Goal: Obtain resource: Download file/media

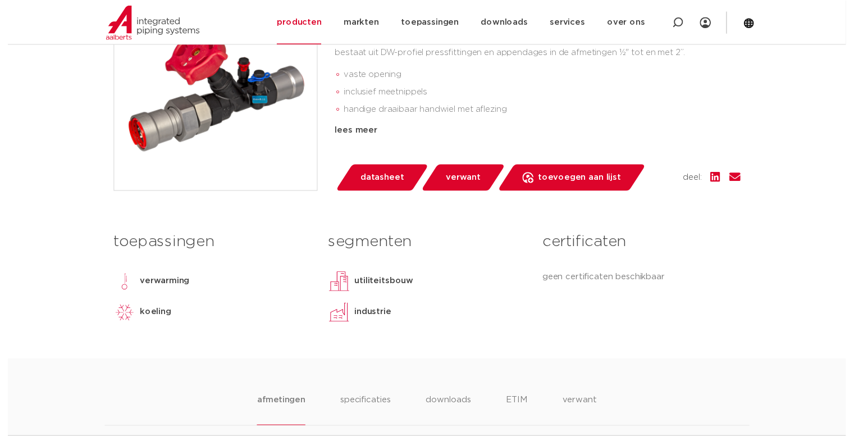
scroll to position [337, 0]
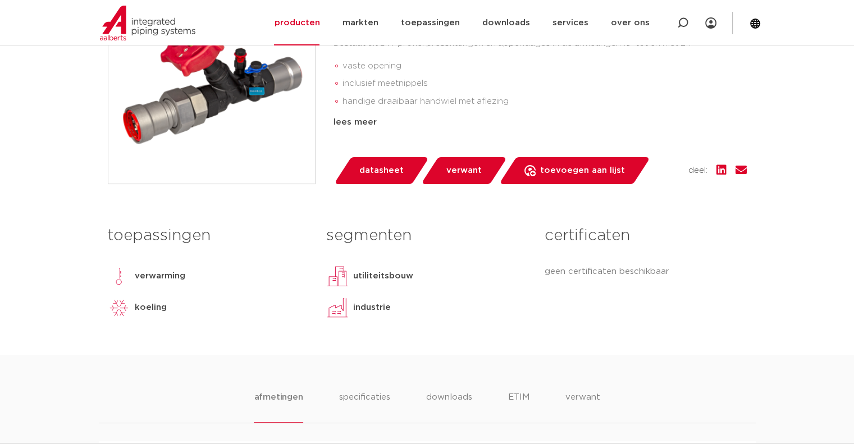
click at [394, 162] on span "datasheet" at bounding box center [382, 171] width 44 height 18
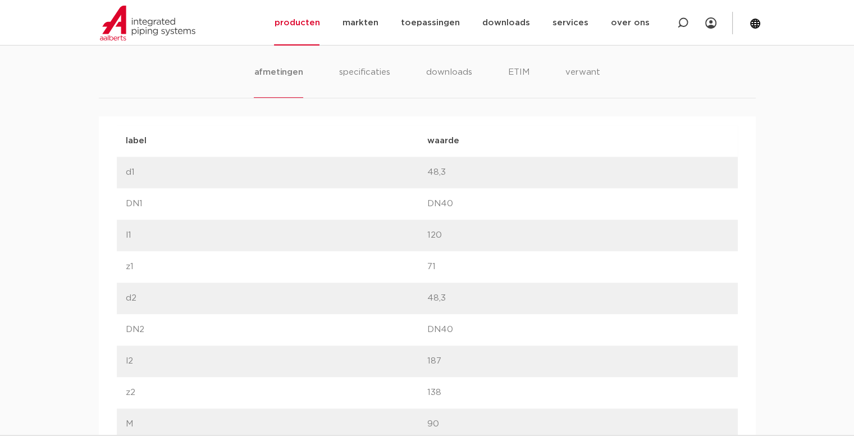
scroll to position [674, 0]
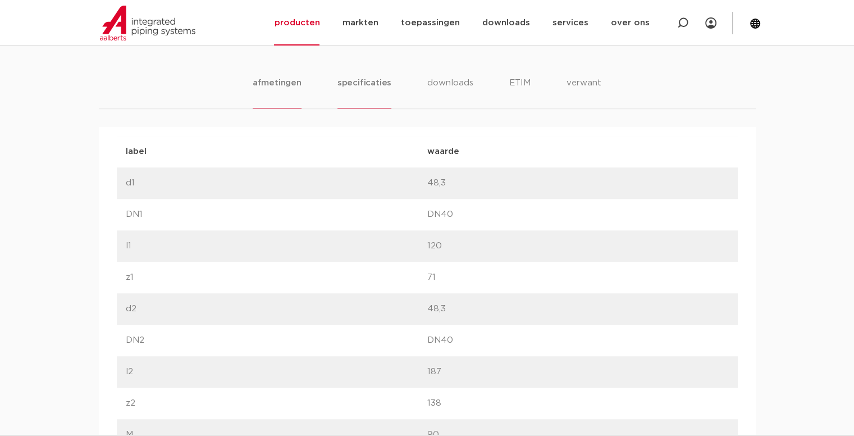
click at [370, 89] on li "specificaties" at bounding box center [365, 92] width 54 height 32
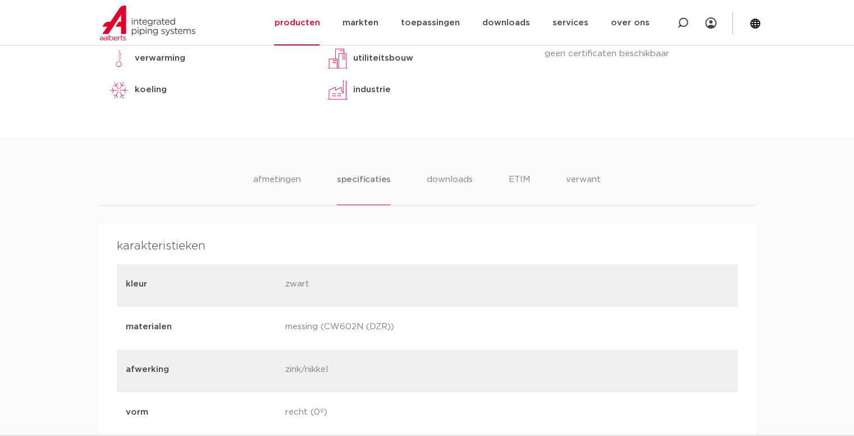
scroll to position [562, 0]
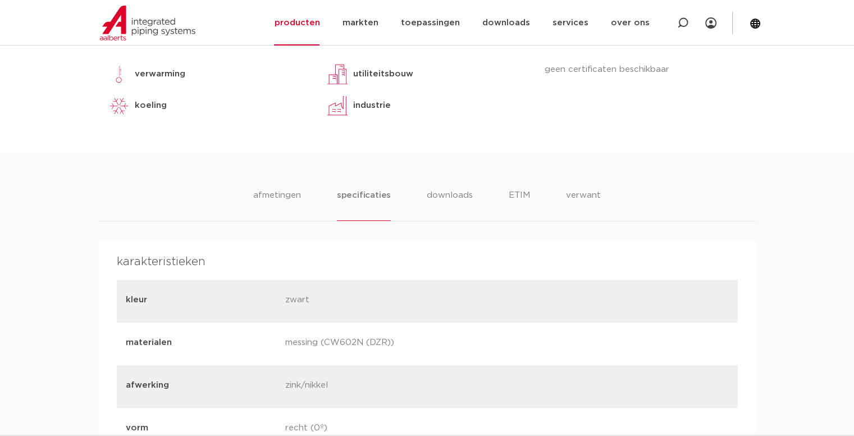
click at [439, 197] on li "downloads" at bounding box center [450, 205] width 47 height 32
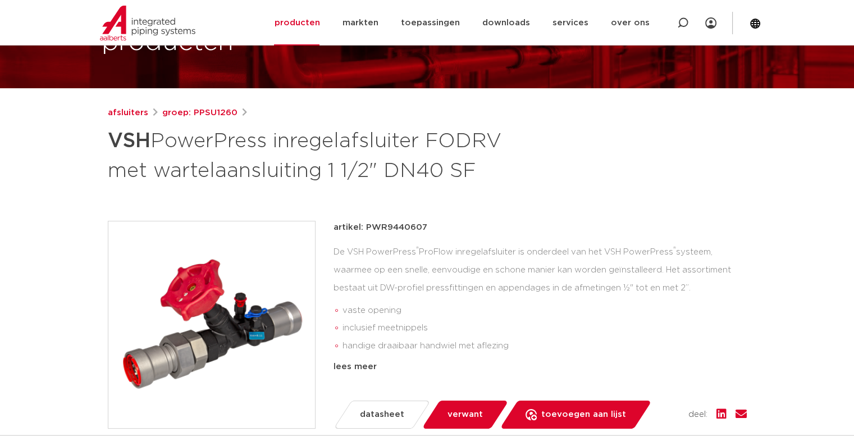
scroll to position [112, 0]
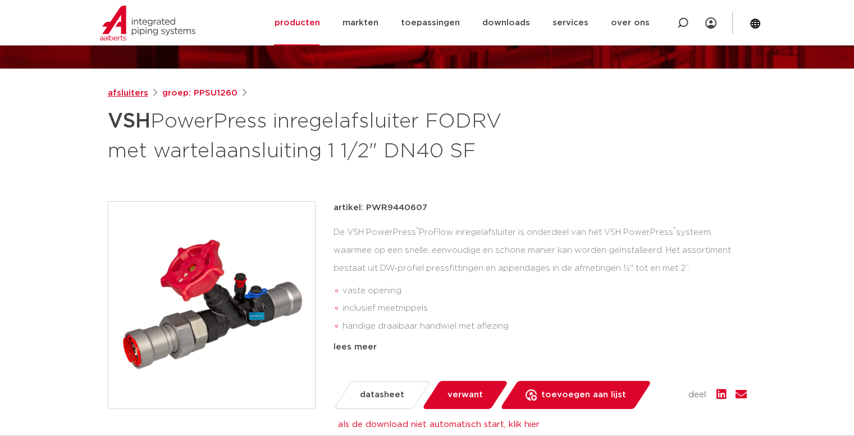
click at [136, 89] on link "afsluiters" at bounding box center [128, 93] width 40 height 13
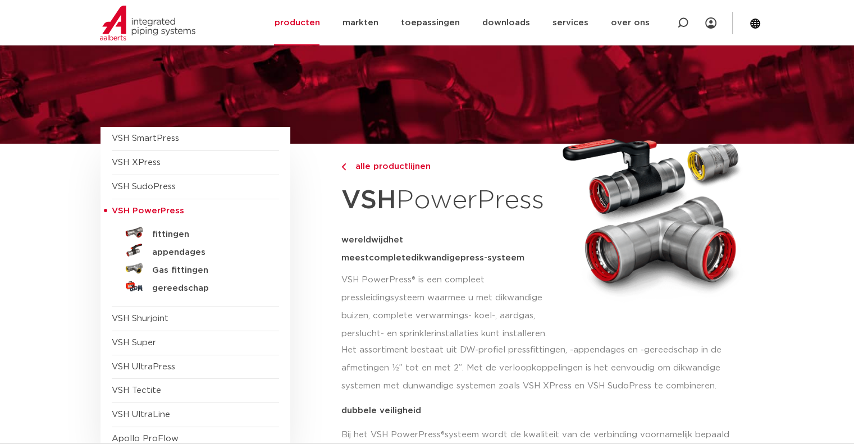
scroll to position [56, 0]
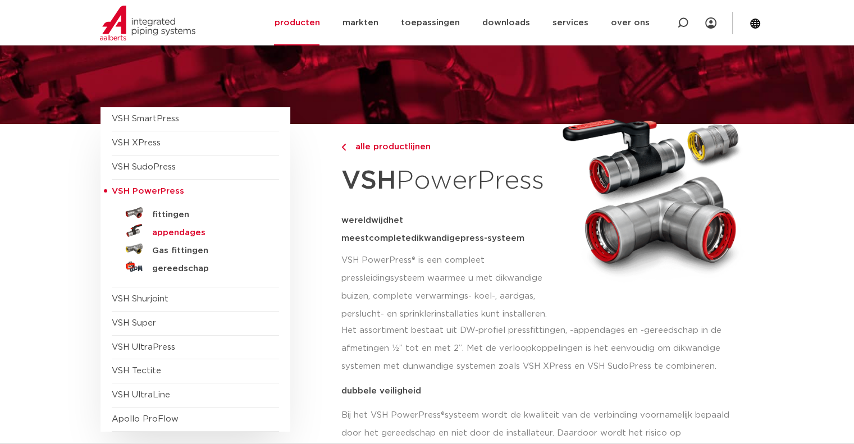
click at [180, 231] on h5 "appendages" at bounding box center [207, 233] width 111 height 10
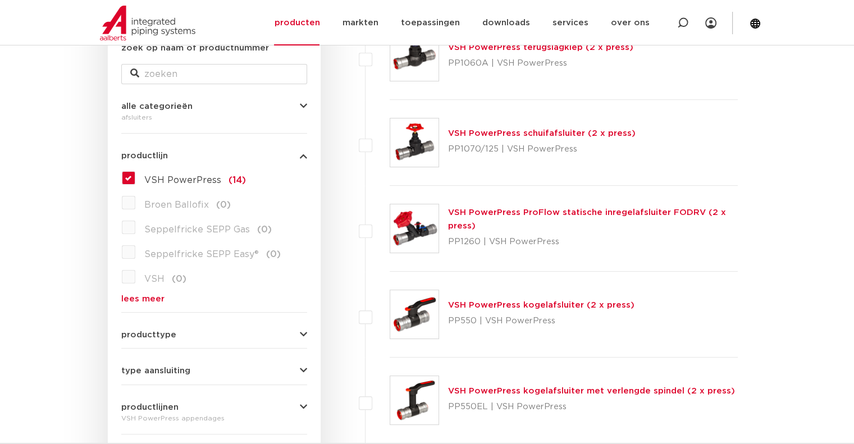
scroll to position [225, 0]
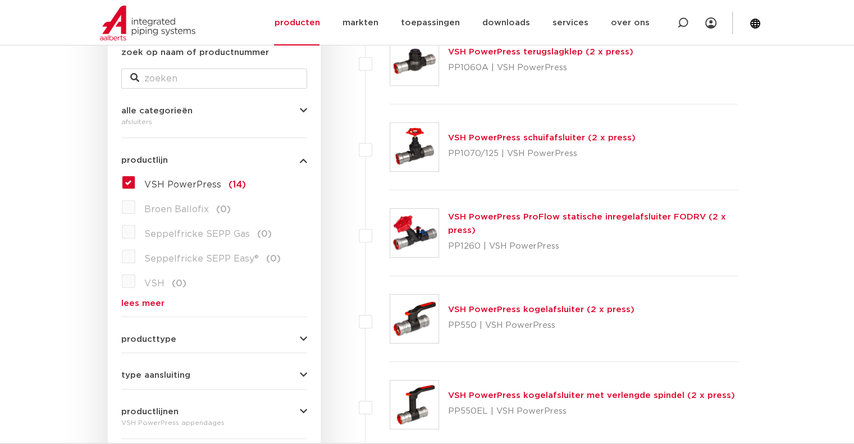
click at [504, 213] on link "VSH PowerPress ProFlow statische inregelafsluiter FODRV (2 x press)" at bounding box center [587, 224] width 278 height 22
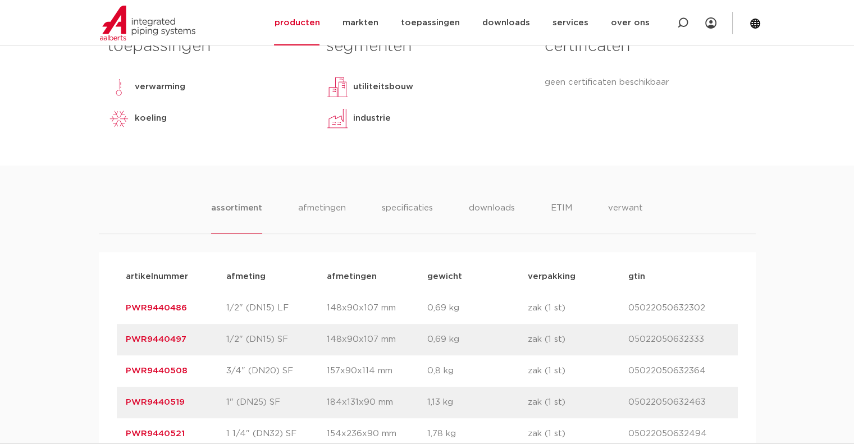
scroll to position [562, 0]
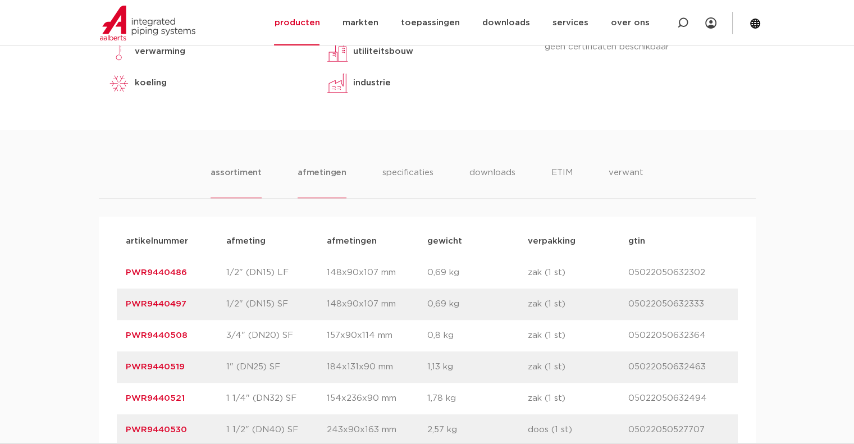
click at [316, 174] on li "afmetingen" at bounding box center [322, 182] width 49 height 32
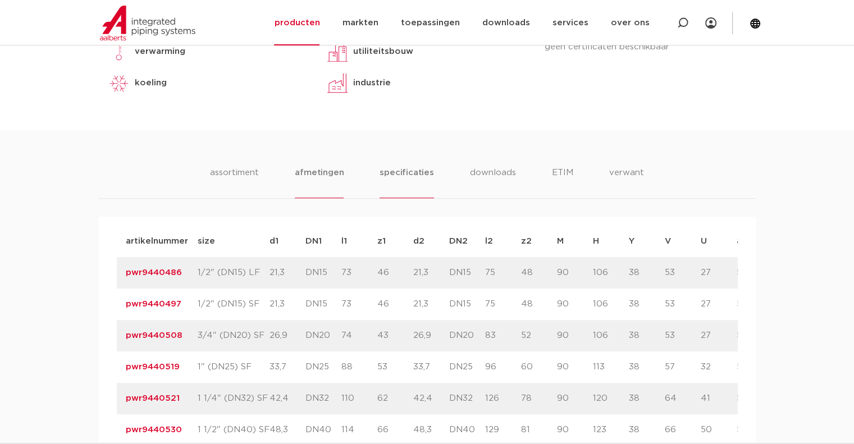
click at [393, 170] on li "specificaties" at bounding box center [407, 182] width 54 height 32
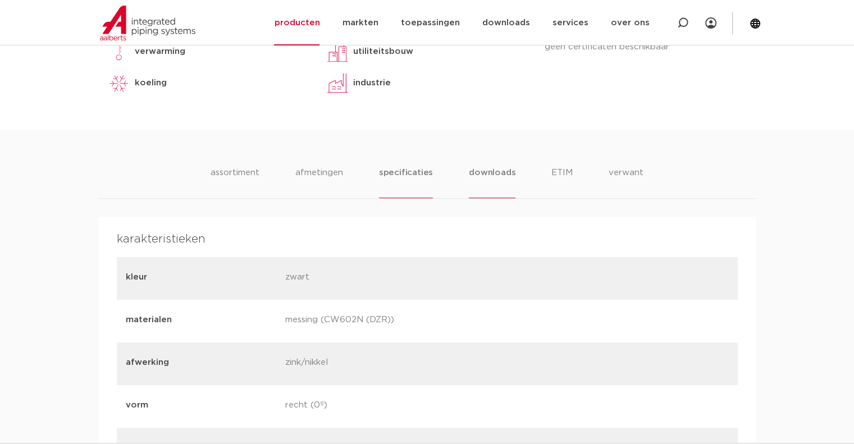
click at [494, 174] on li "downloads" at bounding box center [492, 182] width 47 height 32
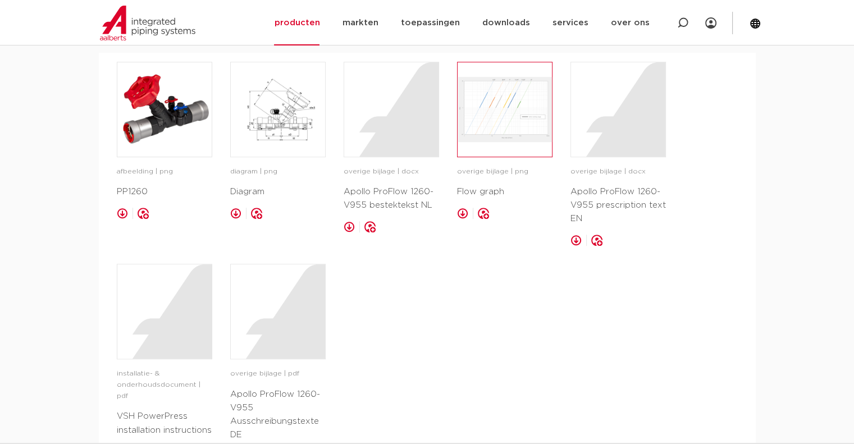
scroll to position [730, 0]
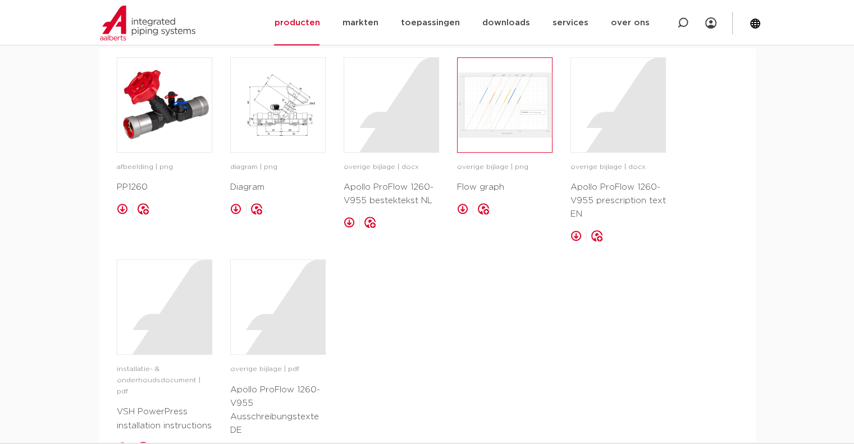
click at [509, 104] on img at bounding box center [505, 105] width 94 height 94
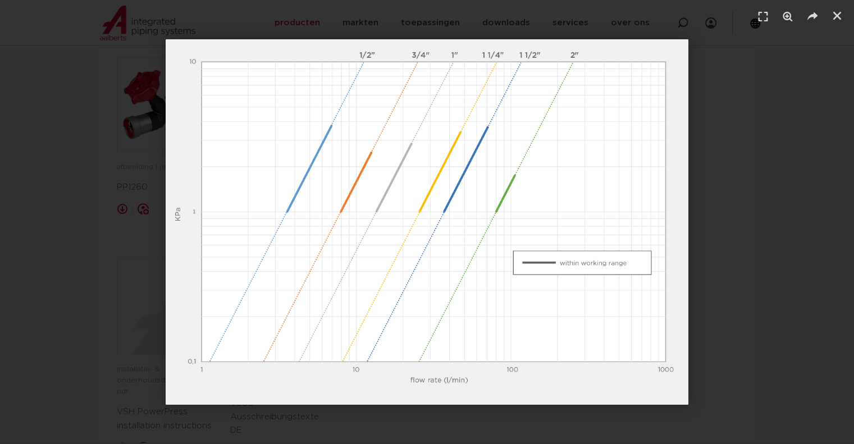
click at [710, 196] on div "1 / 1" at bounding box center [427, 222] width 776 height 366
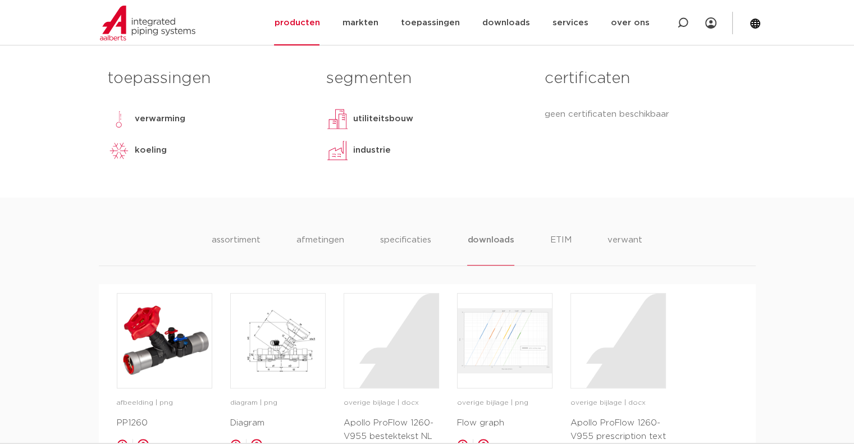
scroll to position [562, 0]
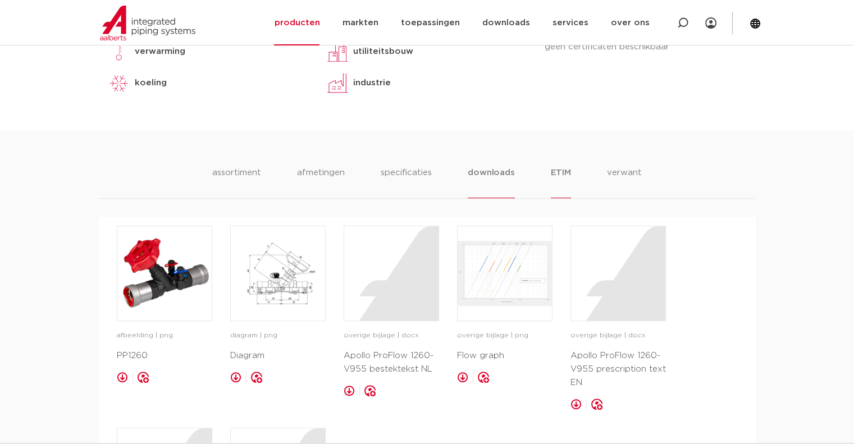
click at [552, 170] on li "ETIM" at bounding box center [561, 182] width 20 height 32
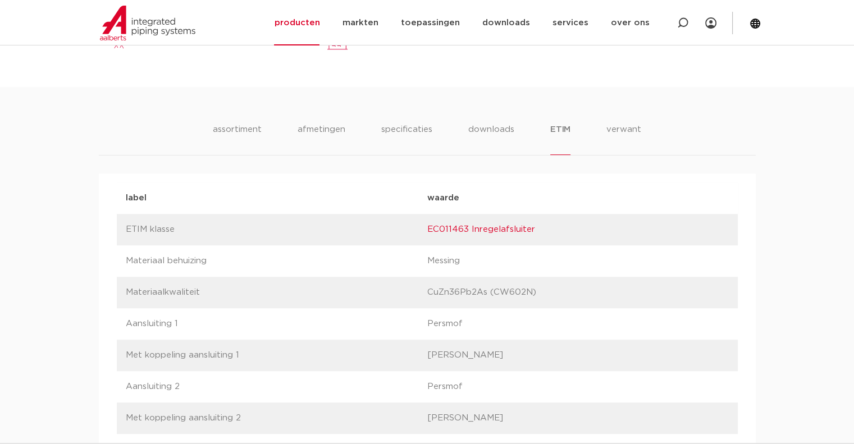
scroll to position [618, 0]
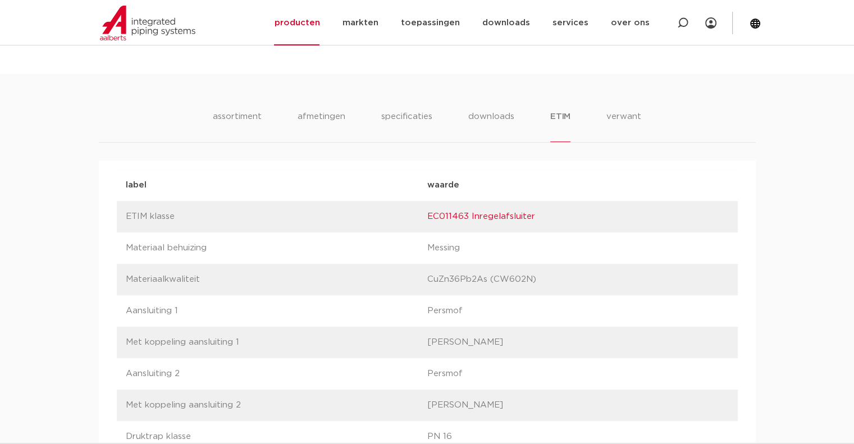
click at [603, 122] on ul "assortiment afmetingen specificaties downloads ETIM verwant" at bounding box center [427, 126] width 429 height 32
click at [624, 117] on li "verwant" at bounding box center [624, 126] width 35 height 32
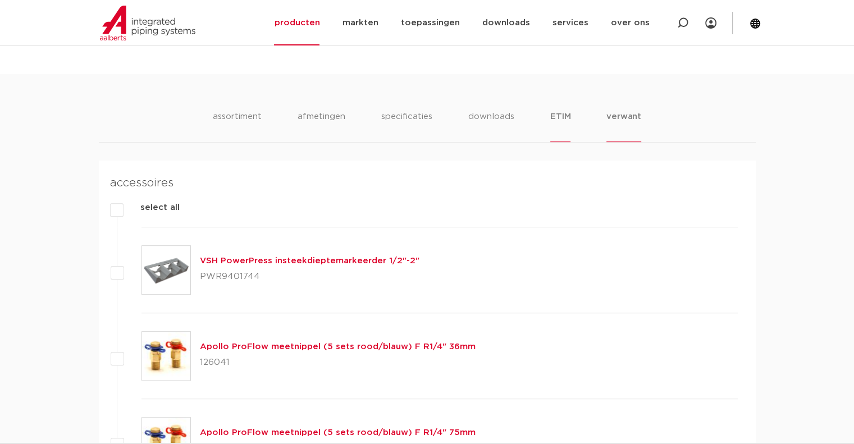
click at [571, 119] on ul "assortiment afmetingen specificaties downloads ETIM verwant" at bounding box center [427, 126] width 429 height 32
click at [511, 118] on li "downloads" at bounding box center [491, 126] width 47 height 32
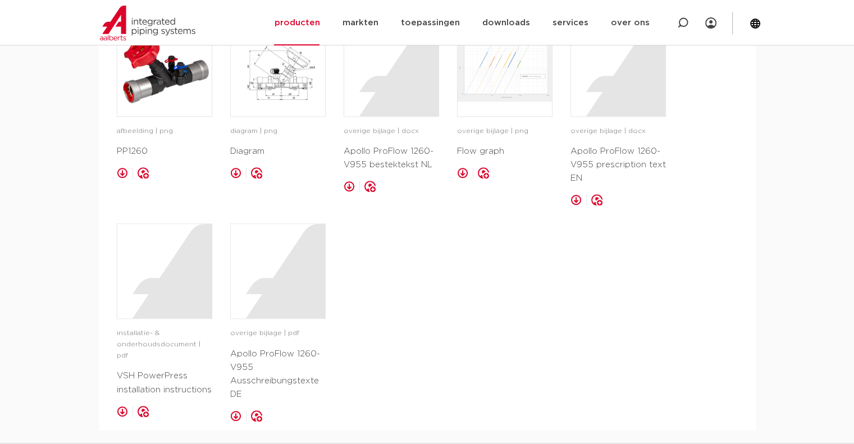
scroll to position [786, 0]
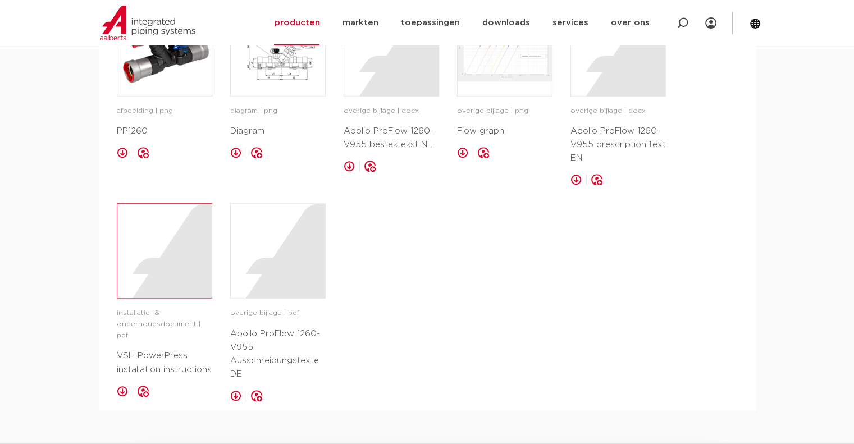
click at [146, 231] on div at bounding box center [164, 251] width 94 height 94
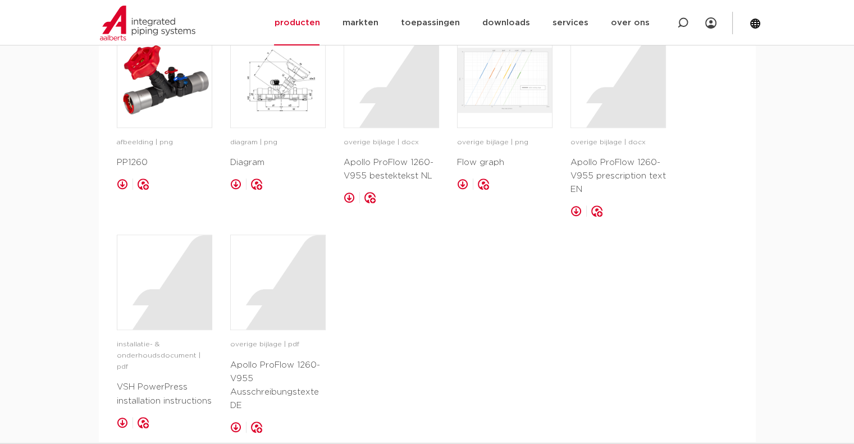
scroll to position [730, 0]
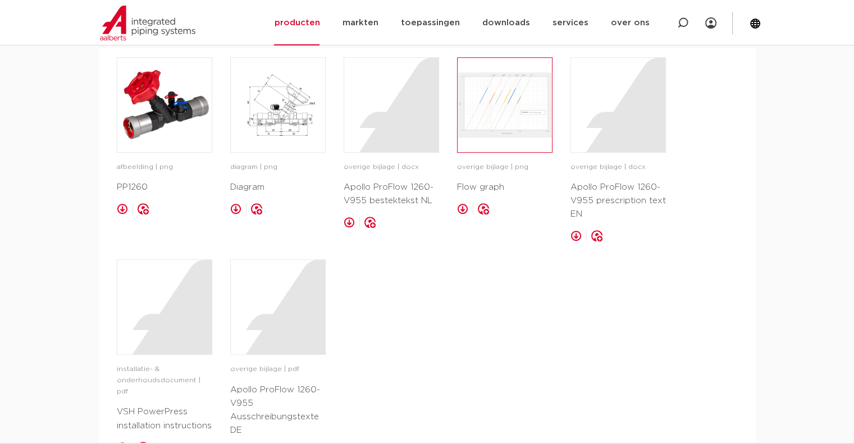
click at [515, 123] on img at bounding box center [505, 105] width 94 height 94
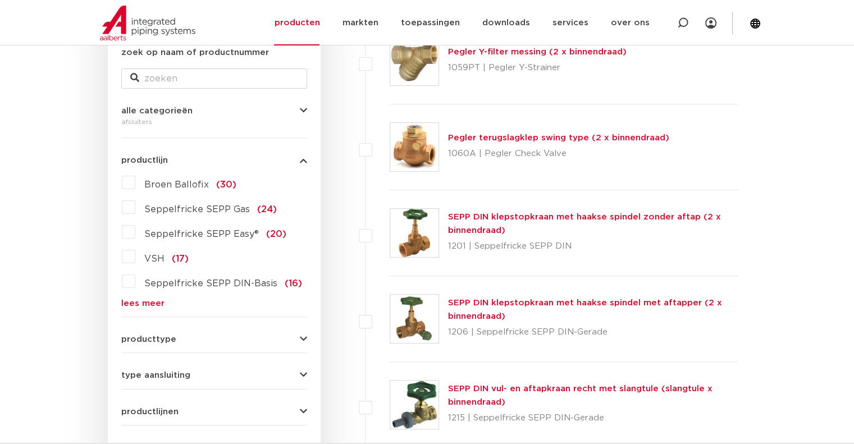
click at [135, 257] on label "VSH (17)" at bounding box center [161, 257] width 53 height 18
click at [0, 0] on input "VSH (17)" at bounding box center [0, 0] width 0 height 0
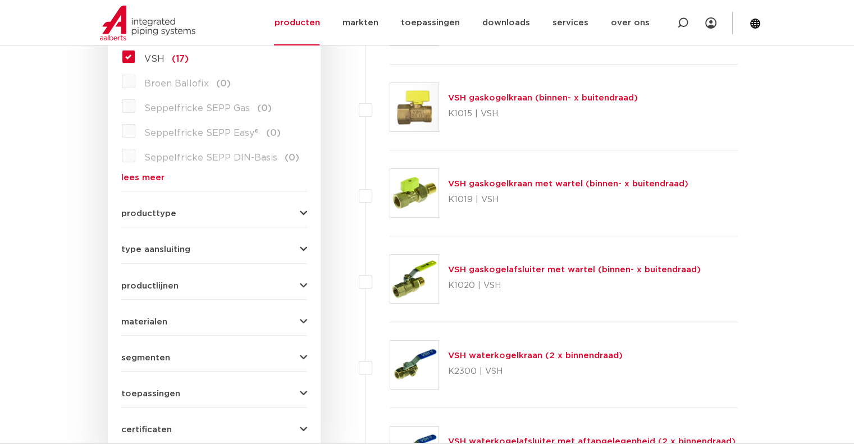
scroll to position [393, 0]
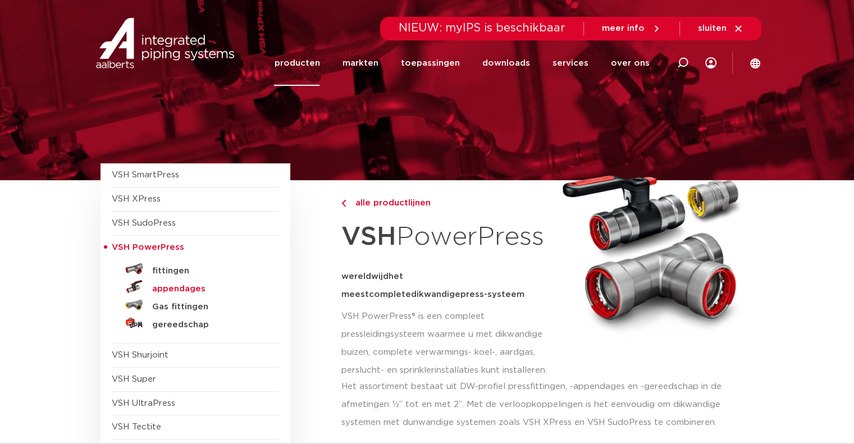
click at [193, 286] on h5 "appendages" at bounding box center [207, 289] width 111 height 10
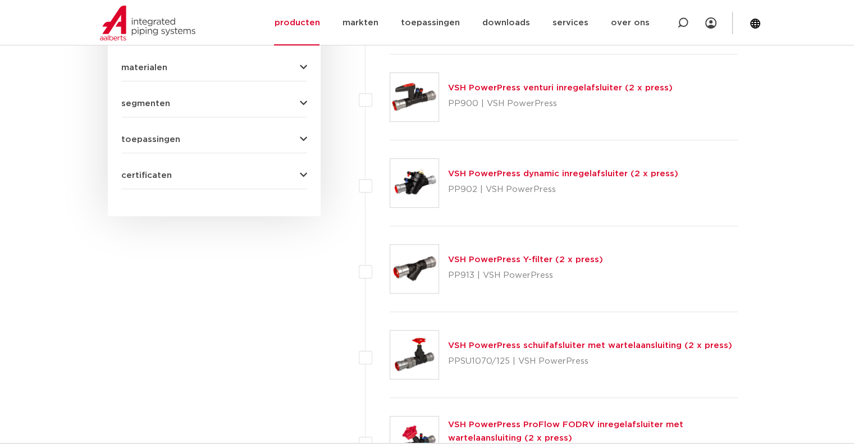
scroll to position [502, 0]
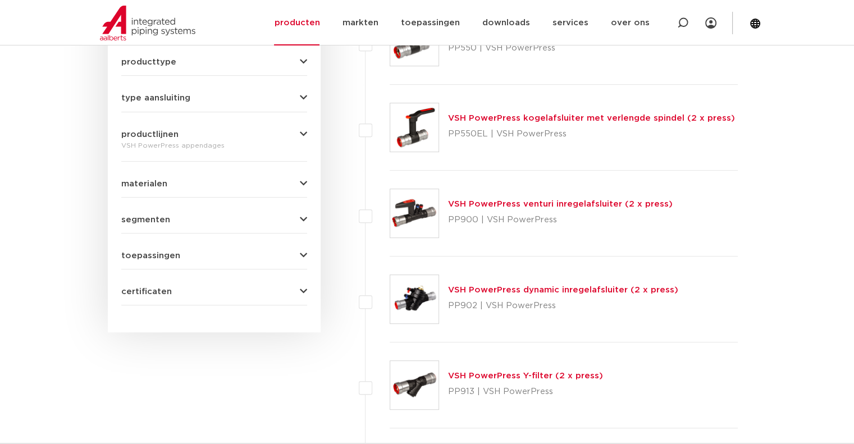
click at [308, 286] on div "wis alles filter producten zoek op naam of productnummer alle categorieën afslu…" at bounding box center [214, 24] width 213 height 618
click at [303, 288] on icon "button" at bounding box center [303, 292] width 7 height 8
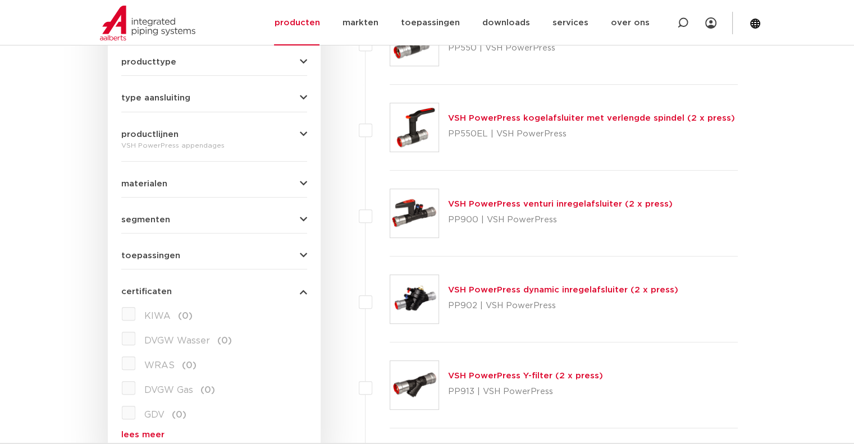
click at [303, 259] on form "zoek op naam of productnummer alle categorieën afsluiters fittingen afsluiters …" at bounding box center [214, 109] width 186 height 680
click at [306, 252] on icon "button" at bounding box center [303, 256] width 7 height 8
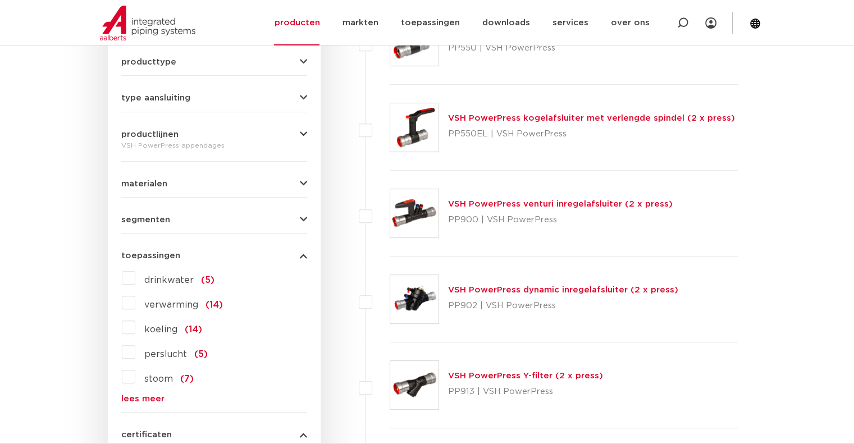
click at [302, 219] on icon "button" at bounding box center [303, 220] width 7 height 8
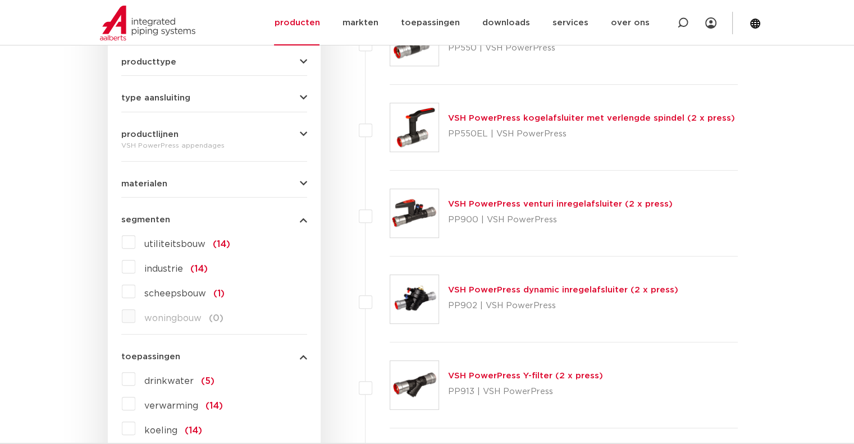
scroll to position [446, 0]
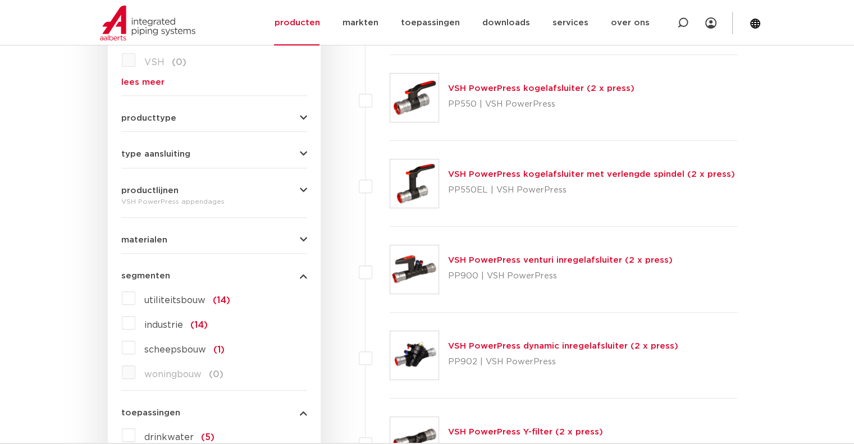
click at [303, 242] on icon "button" at bounding box center [303, 240] width 7 height 8
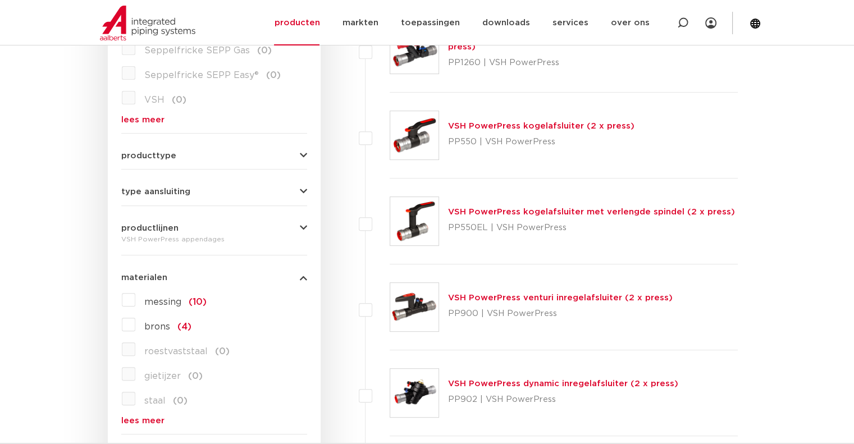
scroll to position [390, 0]
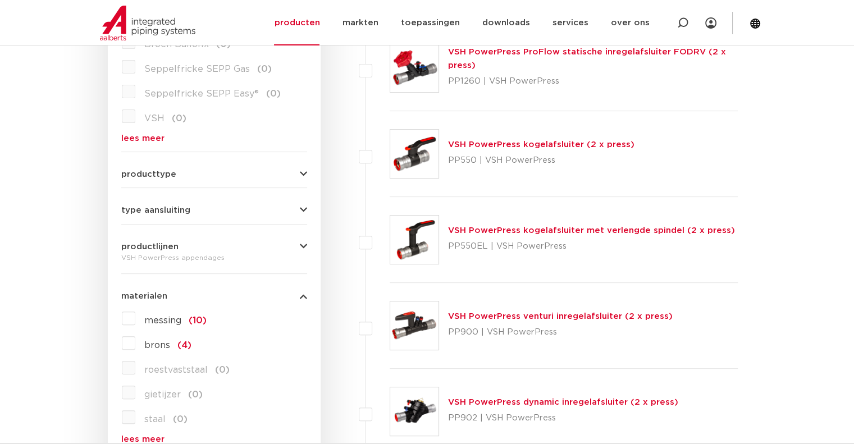
click at [303, 239] on div "productlijnen VSH PowerPress appendages VSH SmartPress maak een keuze VSH Smart…" at bounding box center [214, 249] width 186 height 31
click at [302, 243] on icon "button" at bounding box center [303, 247] width 7 height 8
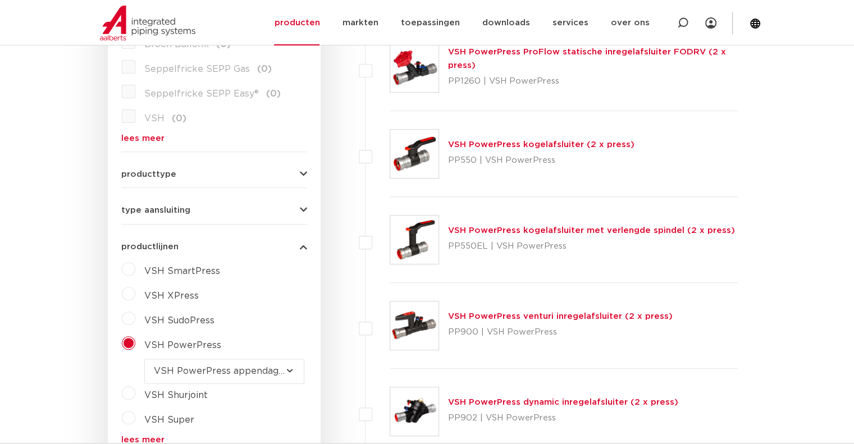
click at [304, 211] on icon "button" at bounding box center [303, 210] width 7 height 8
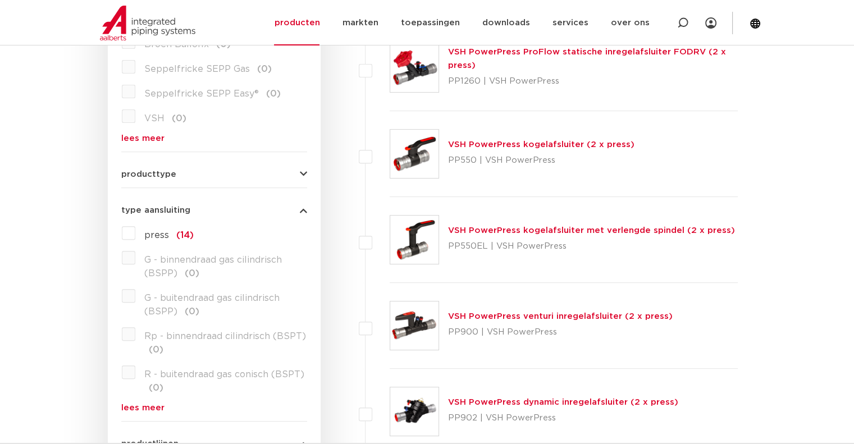
click at [303, 174] on icon "button" at bounding box center [303, 174] width 7 height 8
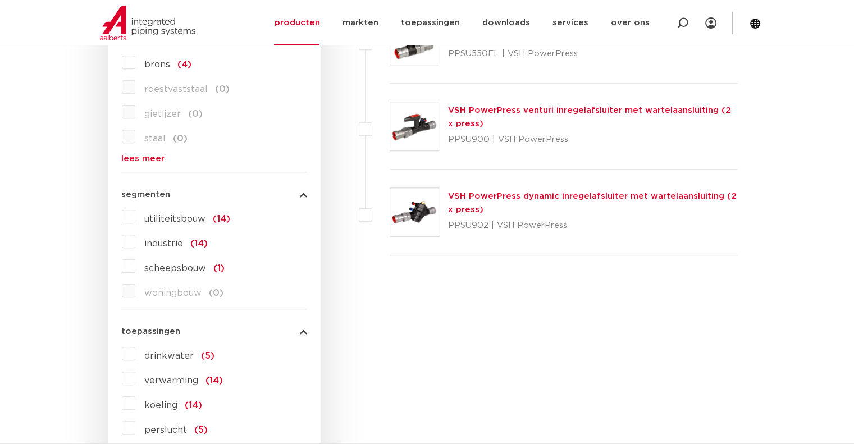
scroll to position [1176, 0]
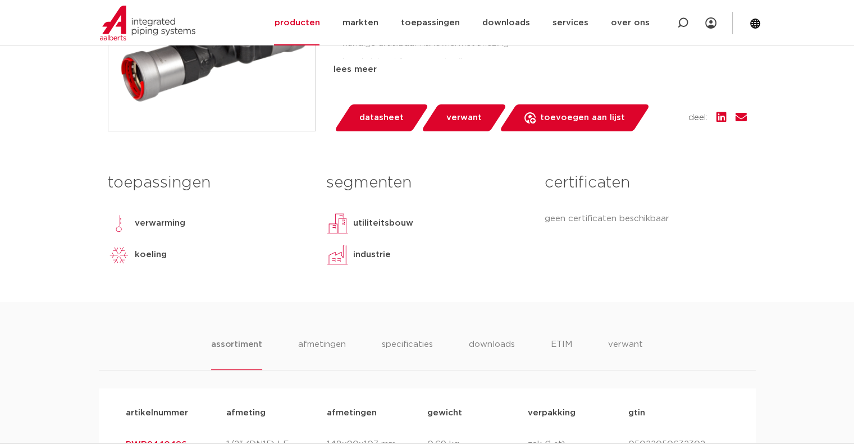
scroll to position [393, 0]
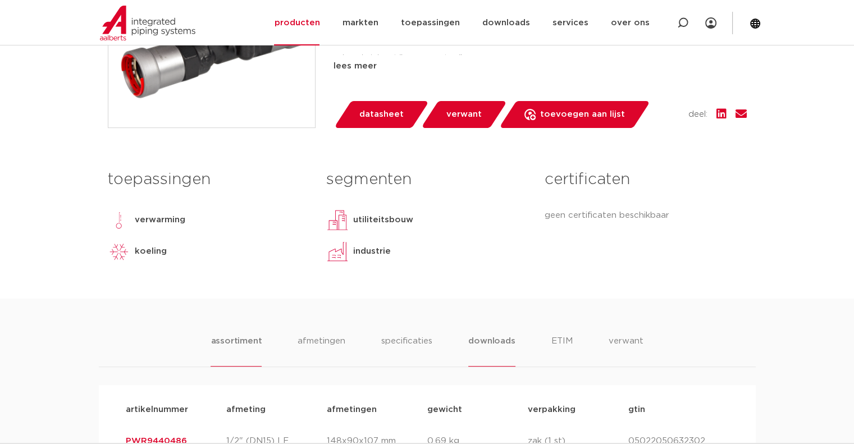
click at [488, 342] on li "downloads" at bounding box center [491, 351] width 47 height 32
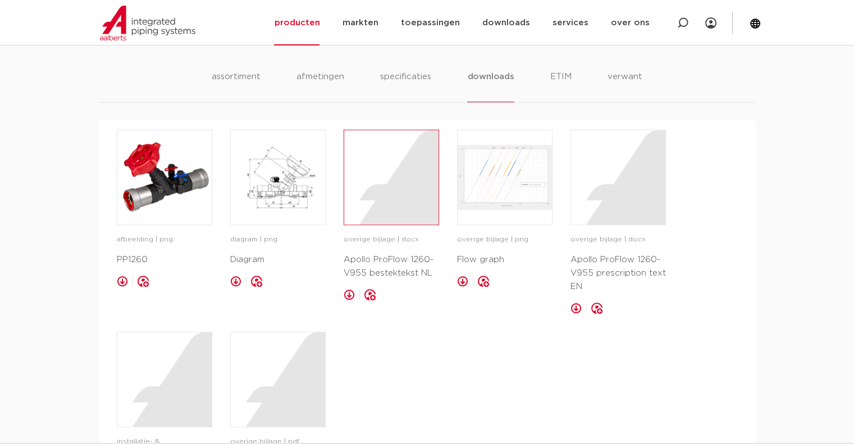
scroll to position [674, 0]
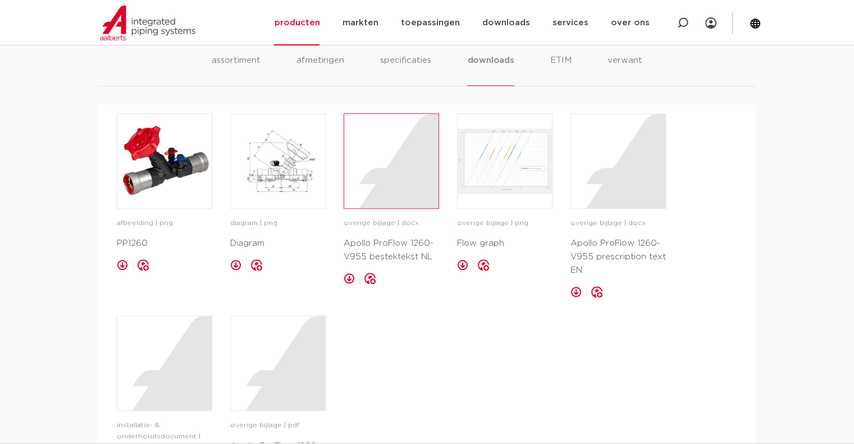
click at [402, 151] on div at bounding box center [391, 161] width 94 height 94
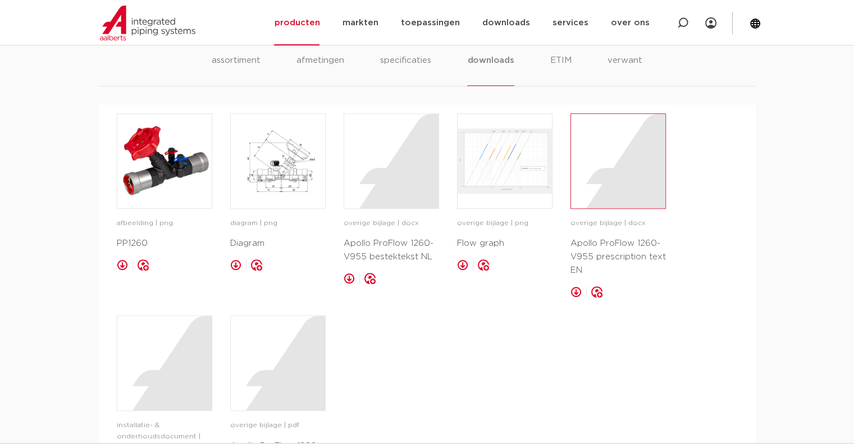
click at [607, 164] on div at bounding box center [618, 161] width 94 height 94
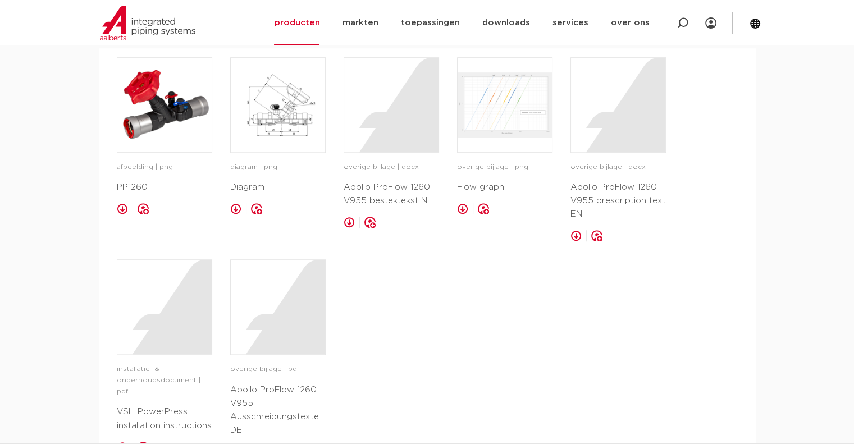
scroll to position [786, 0]
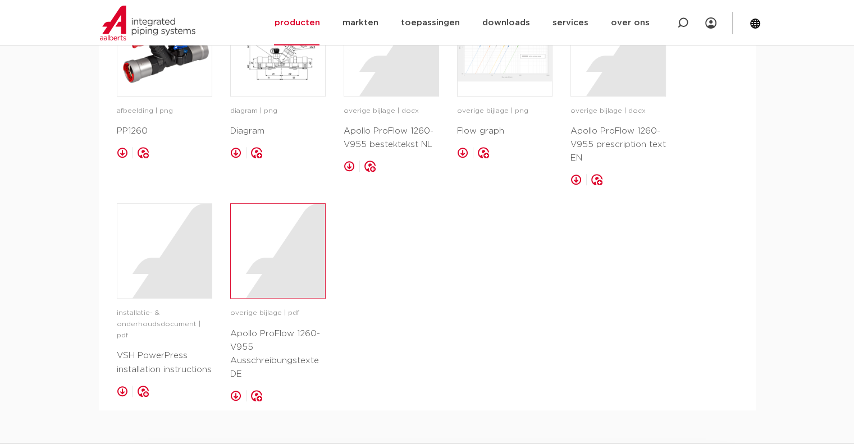
click at [292, 236] on div at bounding box center [278, 251] width 94 height 94
click at [164, 266] on div at bounding box center [164, 251] width 94 height 94
click at [414, 254] on div "afbeelding | png PP1260 opslaan in my IPS diagram | png" at bounding box center [427, 201] width 621 height 401
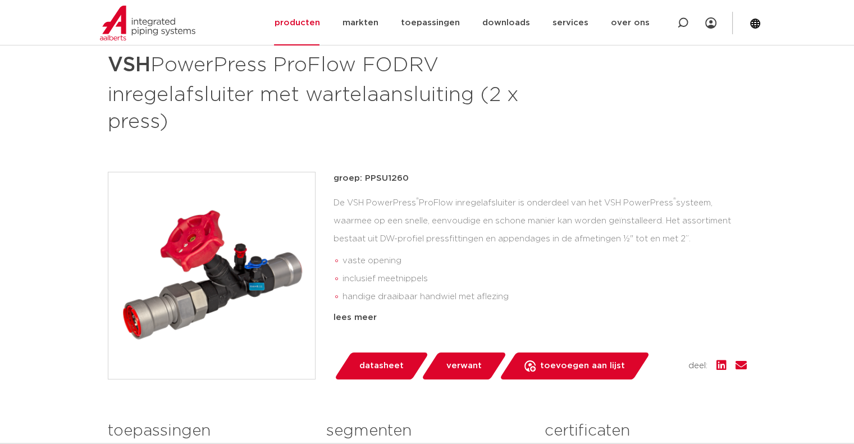
scroll to position [225, 0]
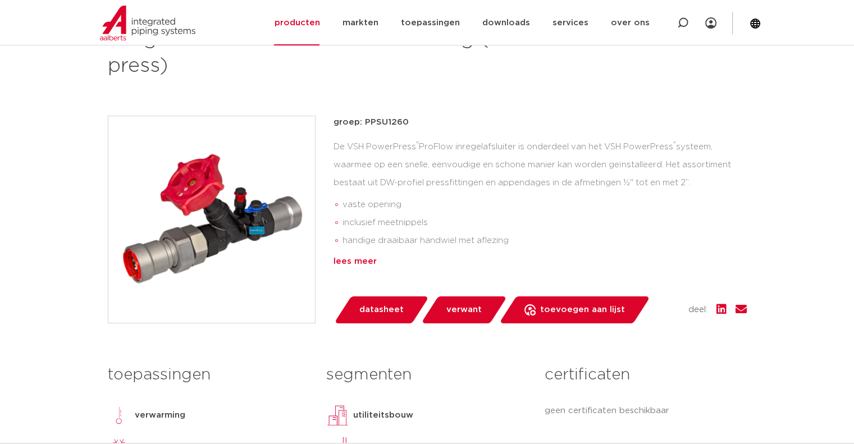
click at [360, 258] on div "lees meer" at bounding box center [540, 261] width 413 height 13
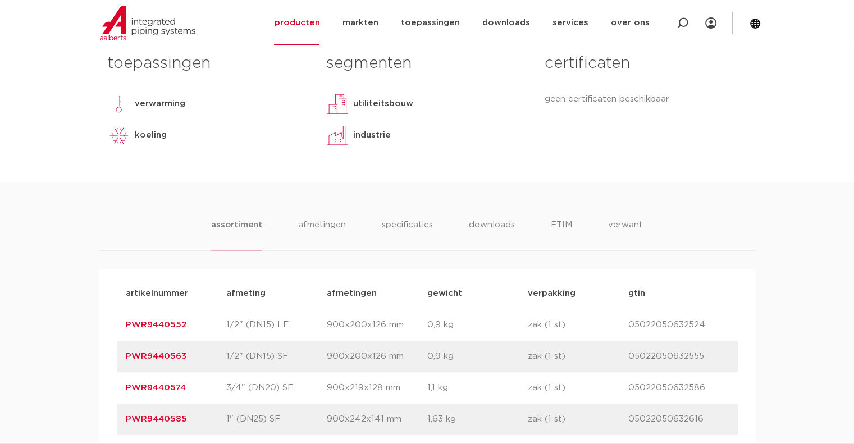
scroll to position [786, 0]
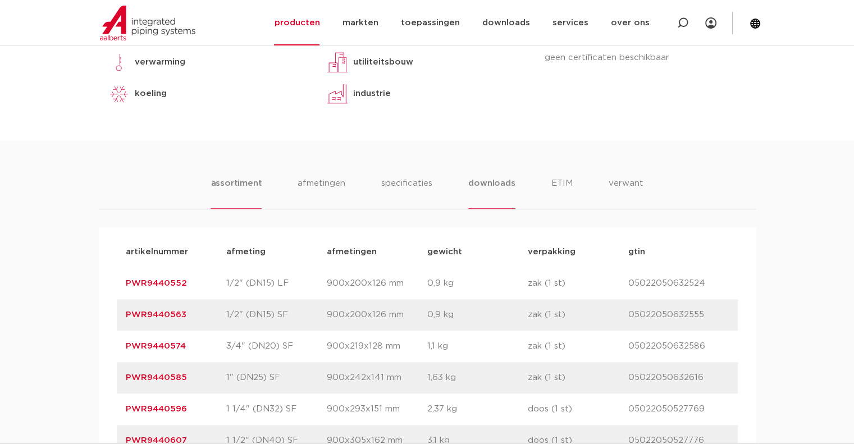
click at [494, 181] on li "downloads" at bounding box center [491, 193] width 47 height 32
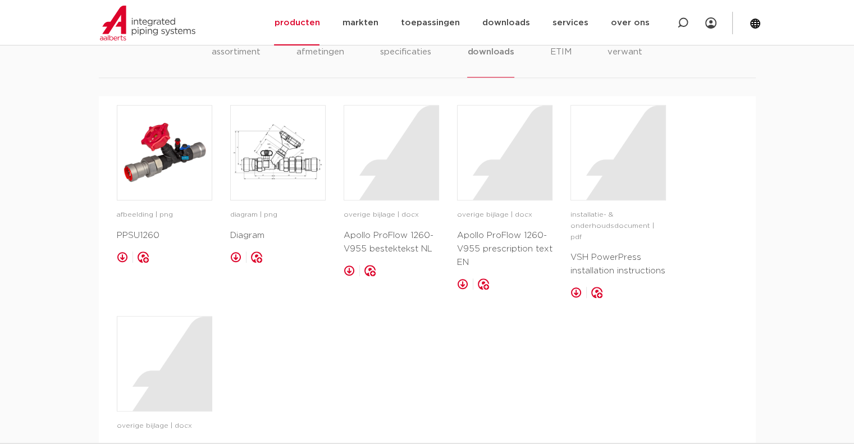
scroll to position [899, 0]
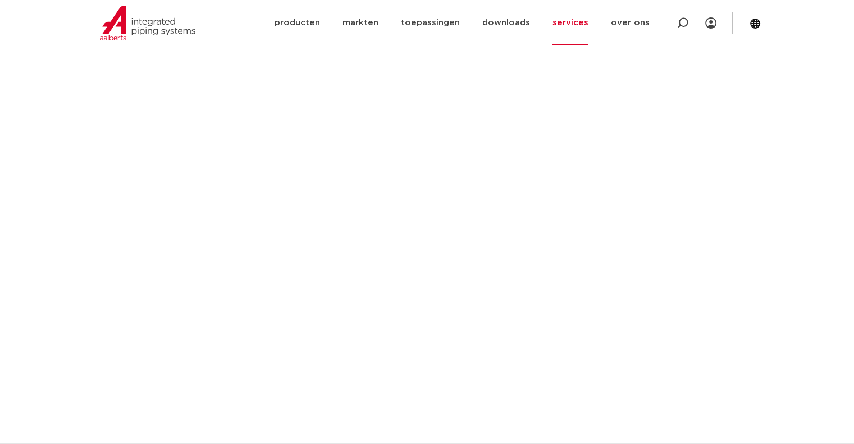
scroll to position [618, 0]
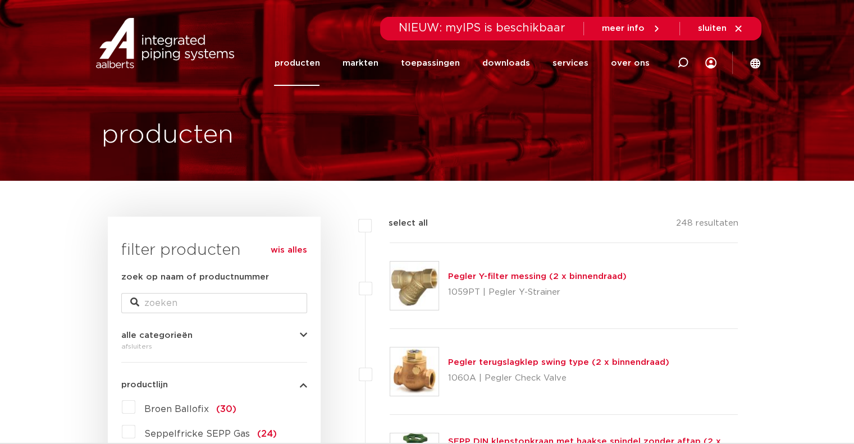
click at [153, 135] on h1 "producten" at bounding box center [168, 135] width 132 height 36
click at [317, 58] on link "producten" at bounding box center [297, 63] width 46 height 46
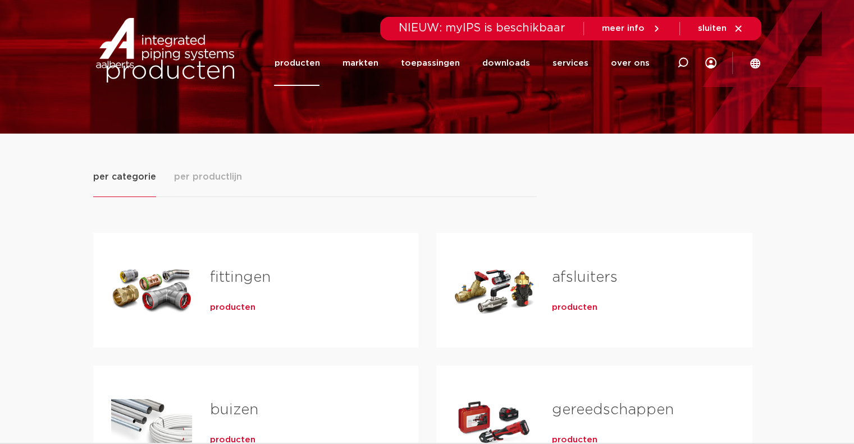
scroll to position [112, 0]
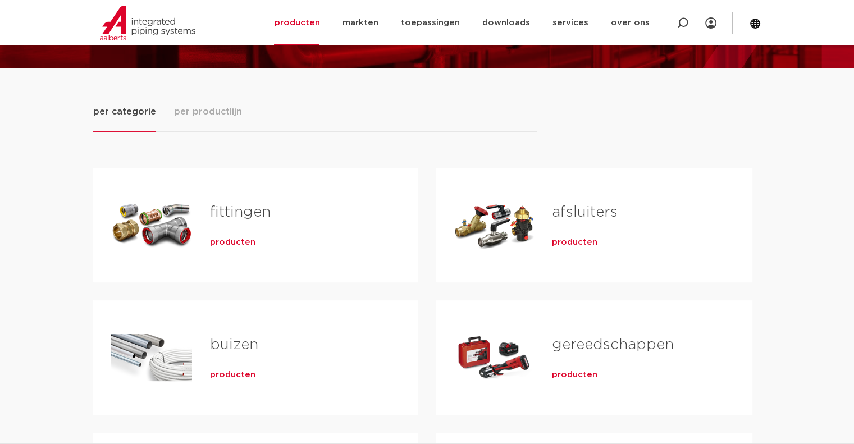
click at [582, 210] on link "afsluiters" at bounding box center [585, 212] width 66 height 15
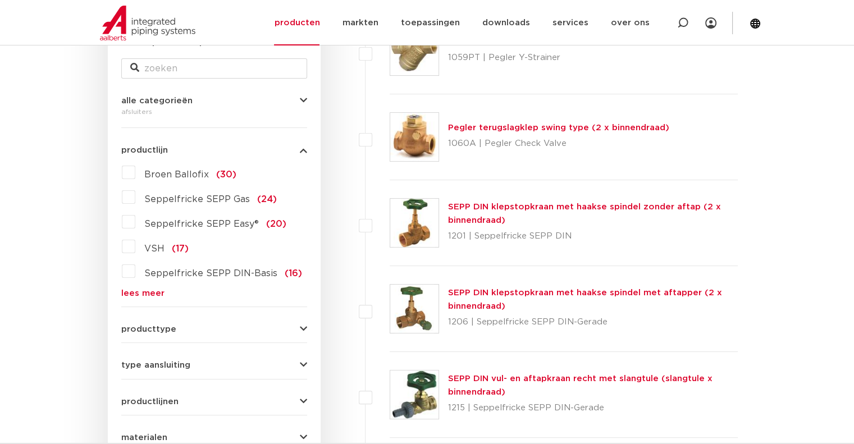
scroll to position [112, 0]
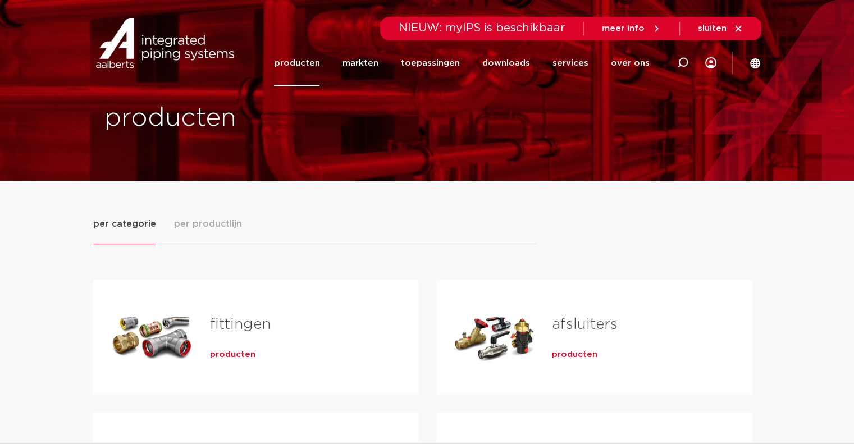
click at [199, 220] on span "per productlijn" at bounding box center [208, 223] width 68 height 13
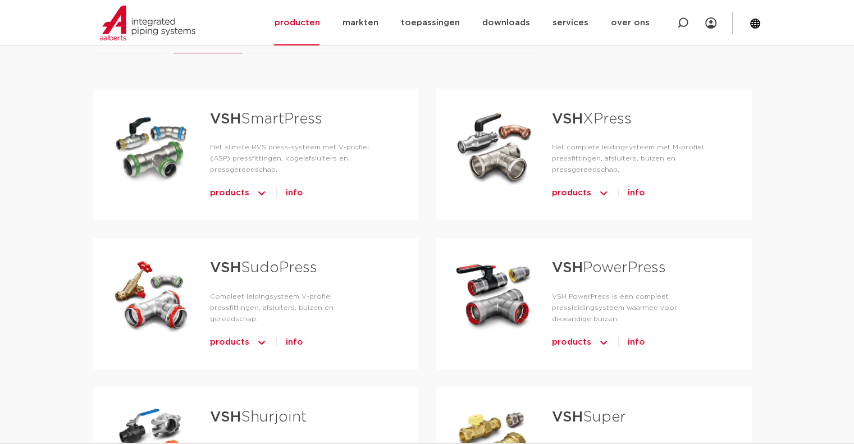
scroll to position [225, 0]
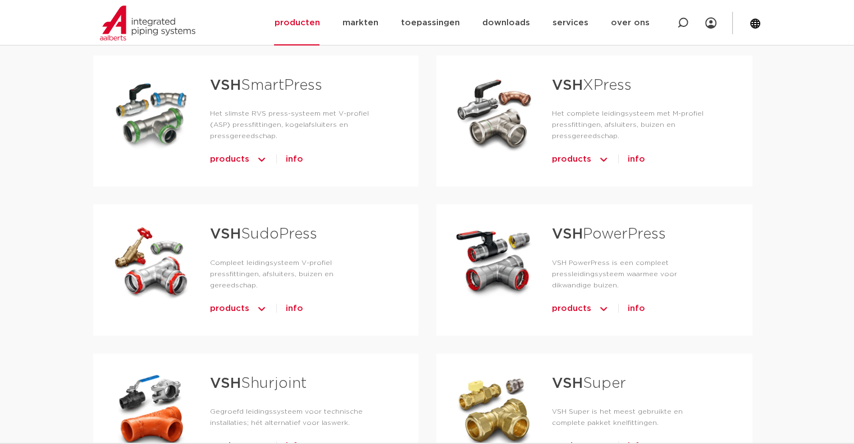
click at [594, 233] on link "VSH PowerPress" at bounding box center [609, 234] width 114 height 15
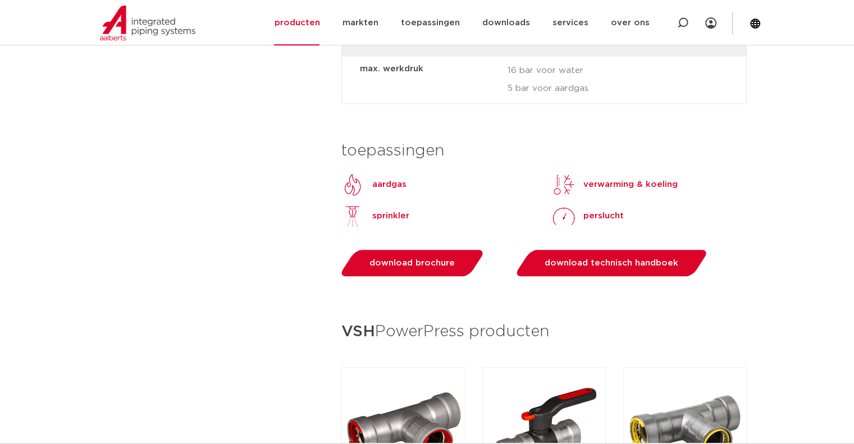
scroll to position [1123, 0]
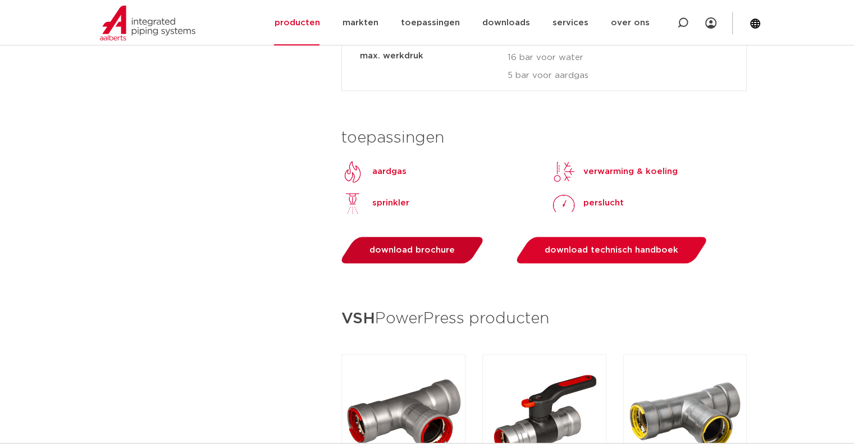
click at [440, 248] on span "download brochure" at bounding box center [412, 250] width 85 height 8
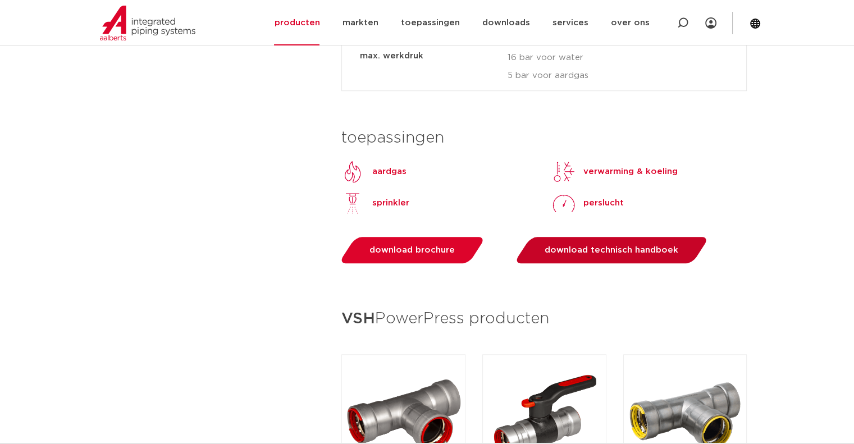
click at [624, 254] on span "download technisch handboek" at bounding box center [612, 250] width 134 height 8
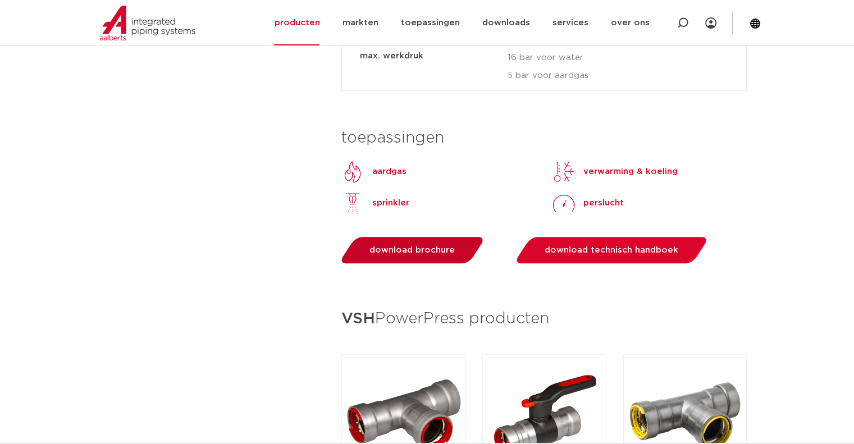
click at [447, 248] on span "download brochure" at bounding box center [412, 250] width 85 height 8
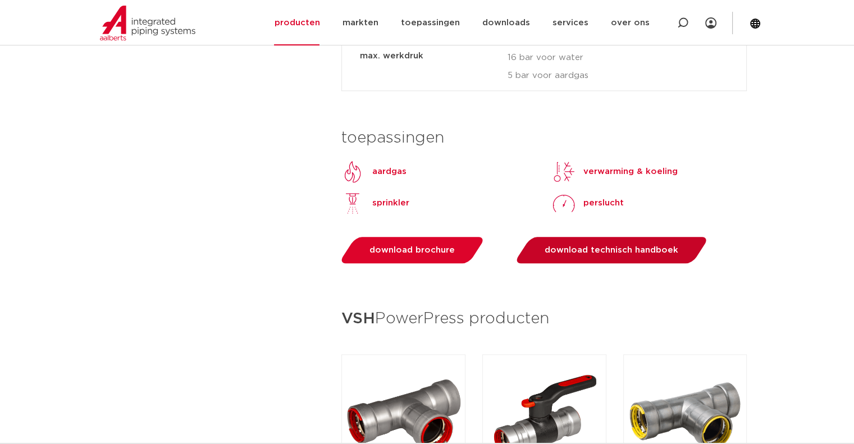
click at [604, 254] on span "download technisch handboek" at bounding box center [612, 250] width 134 height 8
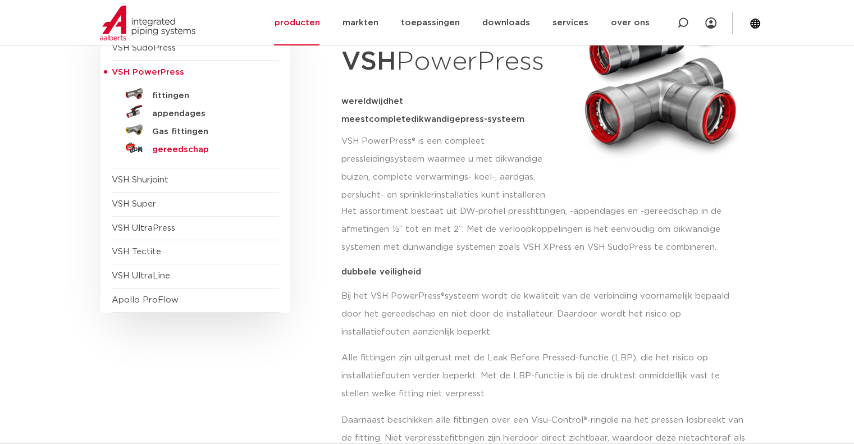
scroll to position [169, 0]
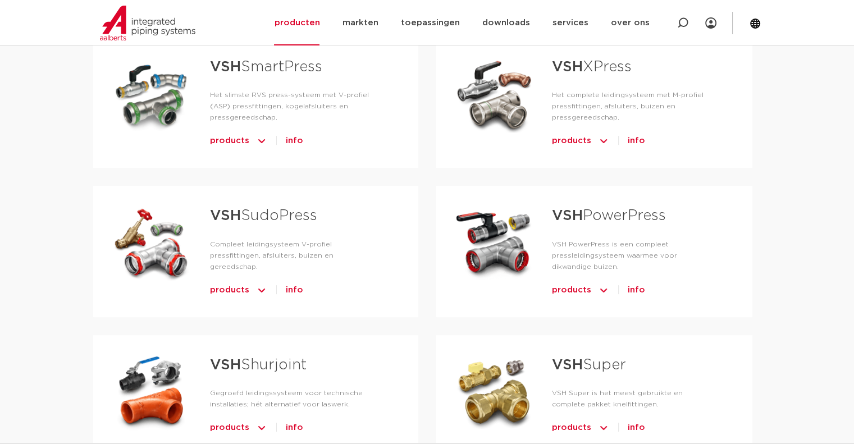
scroll to position [279, 0]
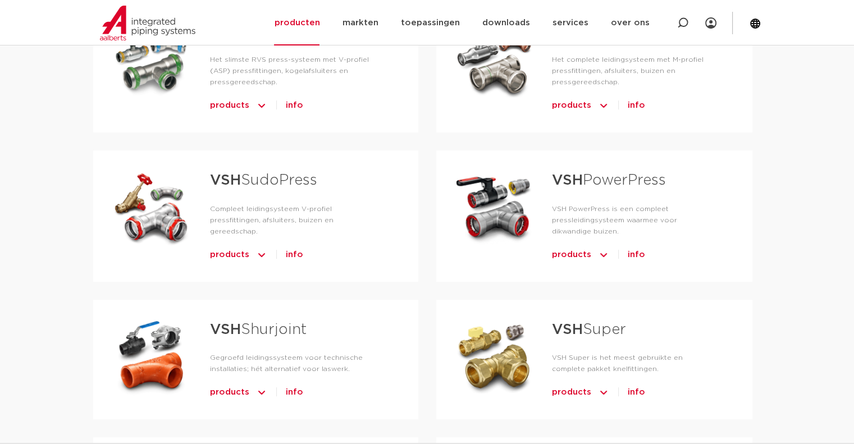
click at [245, 322] on link "VSH Shurjoint" at bounding box center [258, 329] width 97 height 15
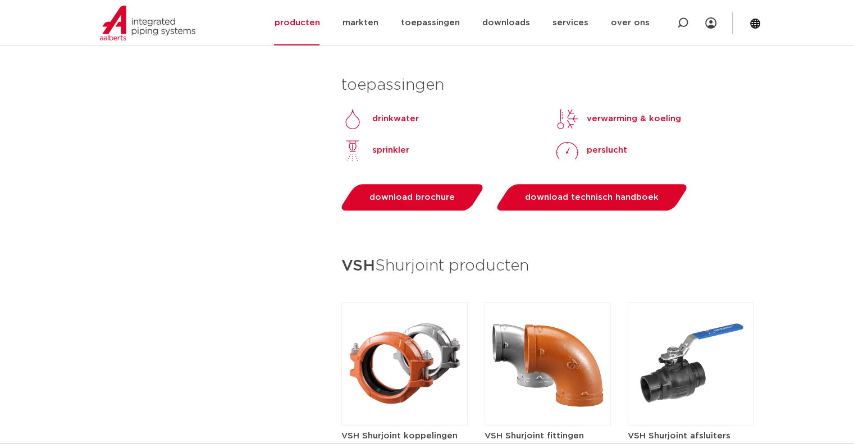
scroll to position [1123, 0]
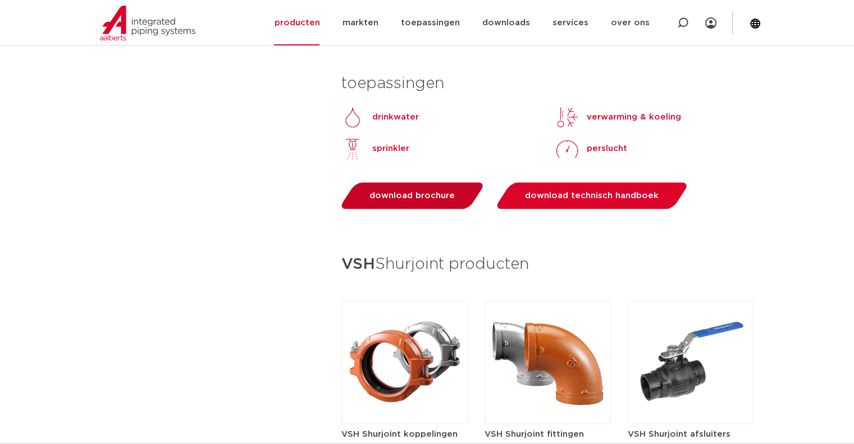
click at [392, 199] on span "download brochure" at bounding box center [412, 196] width 85 height 8
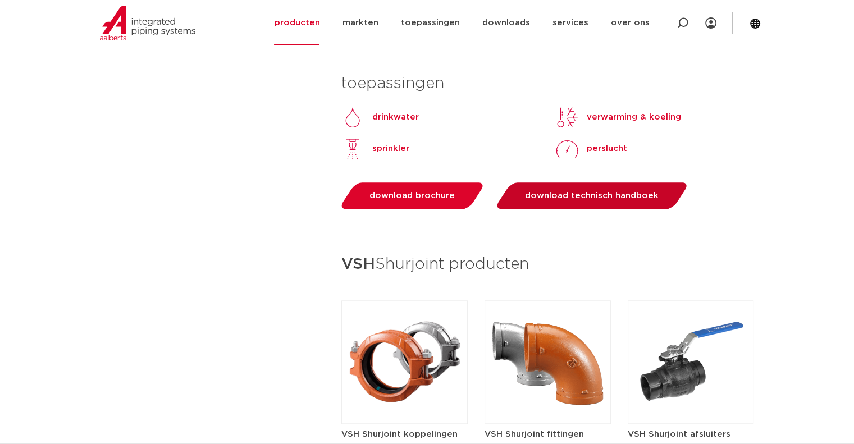
click at [564, 198] on span "download technisch handboek" at bounding box center [592, 196] width 134 height 8
